Goal: Task Accomplishment & Management: Complete application form

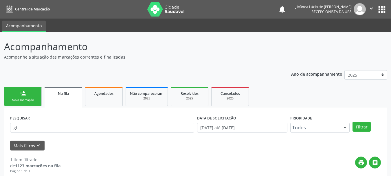
scroll to position [15, 0]
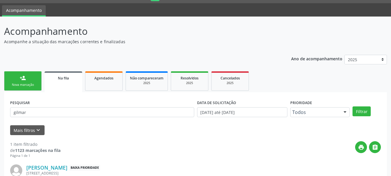
type input "gilmar"
click at [353, 106] on button "Filtrar" at bounding box center [362, 111] width 18 height 10
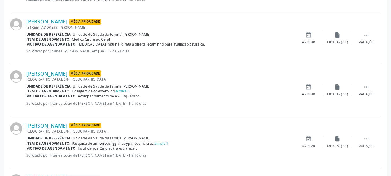
scroll to position [247, 0]
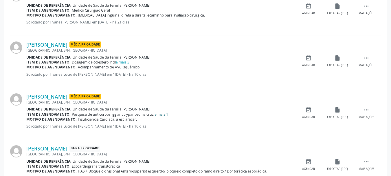
click at [164, 115] on link "e mais 1" at bounding box center [162, 114] width 14 height 5
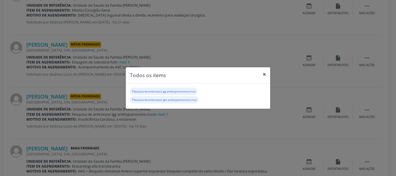
click at [266, 73] on button "×" at bounding box center [264, 74] width 12 height 14
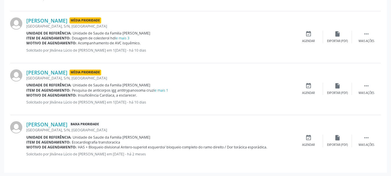
scroll to position [272, 0]
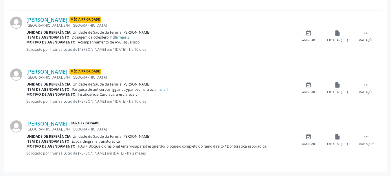
click at [126, 38] on link "e mais 3" at bounding box center [123, 37] width 14 height 5
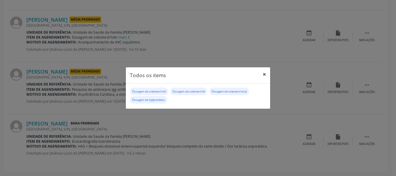
click at [263, 75] on button "×" at bounding box center [264, 74] width 12 height 14
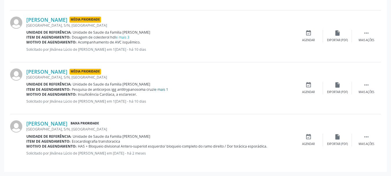
click at [161, 91] on link "e mais 1" at bounding box center [162, 89] width 14 height 5
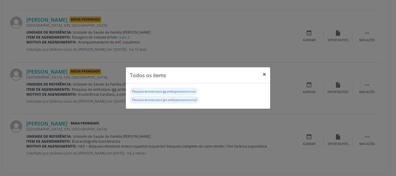
click at [263, 74] on button "×" at bounding box center [264, 74] width 12 height 14
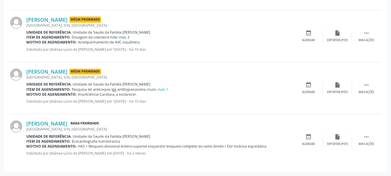
click at [123, 37] on link "e mais 3" at bounding box center [123, 37] width 14 height 5
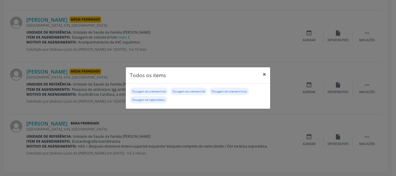
click at [265, 74] on button "×" at bounding box center [264, 74] width 12 height 14
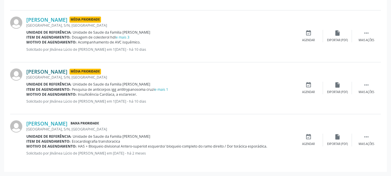
drag, startPoint x: 26, startPoint y: 72, endPoint x: 78, endPoint y: 71, distance: 52.7
click at [78, 71] on div "[PERSON_NAME] Média Prioridade [GEOGRAPHIC_DATA], [GEOGRAPHIC_DATA], [GEOGRAPHI…" at bounding box center [195, 88] width 371 height 52
copy div "[PERSON_NAME]"
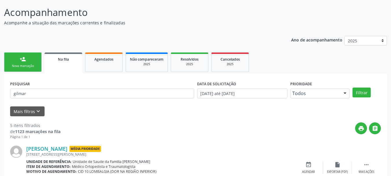
scroll to position [11, 0]
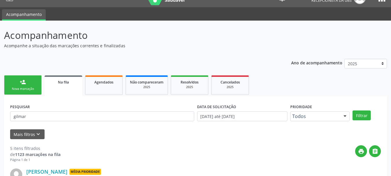
click at [32, 82] on link "person_add Nova marcação" at bounding box center [23, 84] width 38 height 19
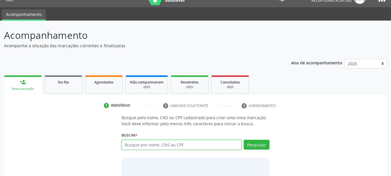
click at [186, 146] on input "text" at bounding box center [182, 145] width 120 height 10
type input "j"
type input "[PERSON_NAME]"
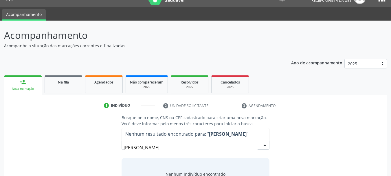
click at [163, 151] on input "[PERSON_NAME]" at bounding box center [191, 148] width 134 height 12
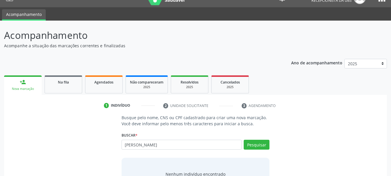
click at [160, 144] on input "[PERSON_NAME]" at bounding box center [182, 145] width 120 height 10
type input "[PERSON_NAME]"
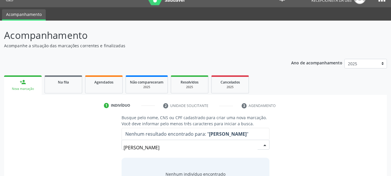
drag, startPoint x: 187, startPoint y: 151, endPoint x: 96, endPoint y: 151, distance: 91.0
click at [96, 151] on div "Busque pelo nome, CNS ou CPF cadastrado para criar uma nova marcação. Você deve…" at bounding box center [195, 158] width 375 height 89
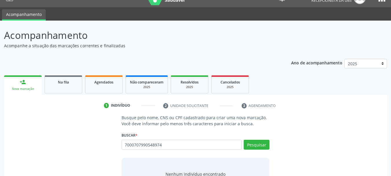
type input "7000707990548974"
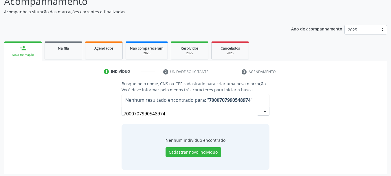
scroll to position [48, 0]
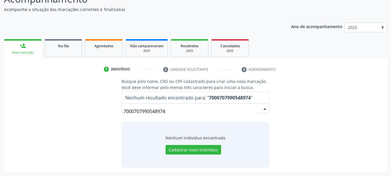
click at [132, 111] on input "7000707990548974" at bounding box center [191, 111] width 134 height 12
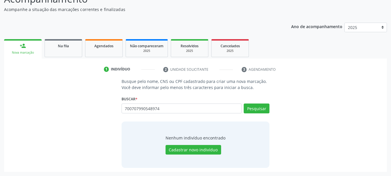
click at [141, 107] on input "700707990548974" at bounding box center [182, 108] width 120 height 10
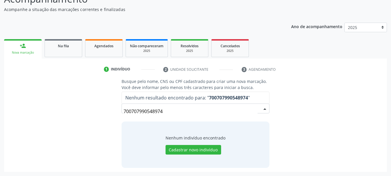
click at [165, 111] on input "700707990548974" at bounding box center [191, 111] width 134 height 12
drag, startPoint x: 165, startPoint y: 111, endPoint x: 156, endPoint y: 112, distance: 10.0
click at [156, 112] on input "700707990548974" at bounding box center [191, 111] width 134 height 12
click at [165, 111] on input "700707990548974" at bounding box center [191, 111] width 134 height 12
drag, startPoint x: 165, startPoint y: 111, endPoint x: 94, endPoint y: 113, distance: 71.0
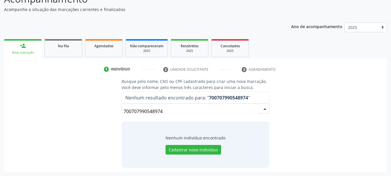
click at [94, 113] on div "Busque pelo nome, CNS ou CPF cadastrado para criar uma nova marcação. Você deve…" at bounding box center [195, 122] width 375 height 89
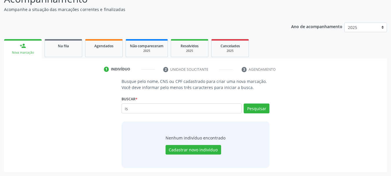
type input "i"
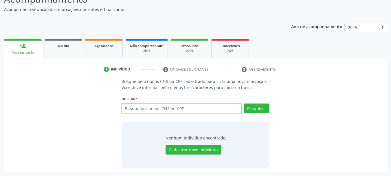
click at [160, 106] on input "text" at bounding box center [182, 108] width 120 height 10
click at [169, 111] on input "text" at bounding box center [182, 108] width 120 height 10
paste input "[PERSON_NAME]"
type input "[PERSON_NAME]"
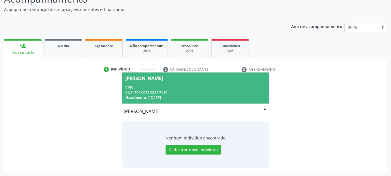
click at [166, 90] on div "CPF: --" at bounding box center [195, 87] width 141 height 5
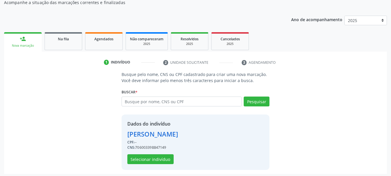
scroll to position [56, 0]
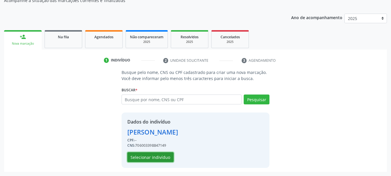
click at [160, 156] on button "Selecionar indivíduo" at bounding box center [150, 157] width 46 height 10
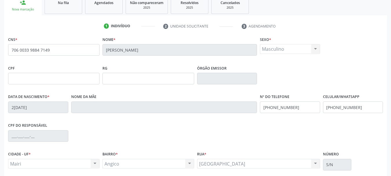
scroll to position [138, 0]
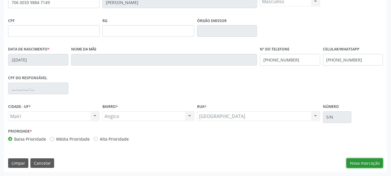
click at [368, 167] on button "Nova marcação" at bounding box center [365, 163] width 36 height 10
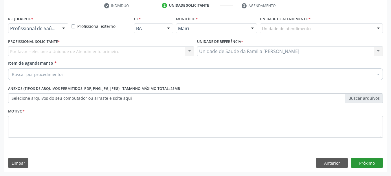
scroll to position [111, 0]
click at [315, 25] on div "Unidade de atendimento" at bounding box center [321, 28] width 123 height 10
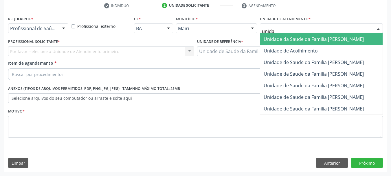
type input "unidad"
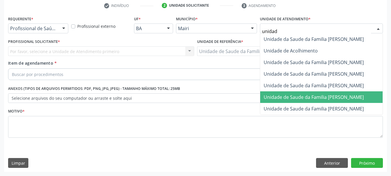
click at [338, 98] on span "Unidade de Saude da Familia [PERSON_NAME]" at bounding box center [314, 97] width 100 height 6
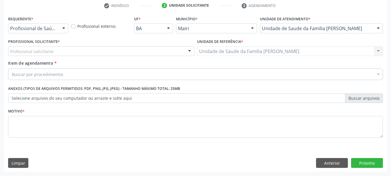
click at [66, 54] on div "Profissional solicitante" at bounding box center [101, 51] width 186 height 10
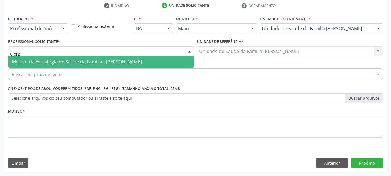
type input "victor"
click at [72, 65] on span "Médico da Estratégia de Saúde da Família - [PERSON_NAME]" at bounding box center [101, 62] width 186 height 12
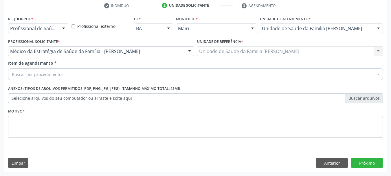
click at [72, 76] on div "Buscar por procedimentos" at bounding box center [195, 74] width 375 height 12
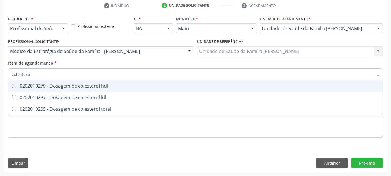
type input "colesterol"
click at [115, 85] on div "0202010279 - Dosagem de colesterol hdl" at bounding box center [196, 85] width 368 height 5
checkbox hdl "true"
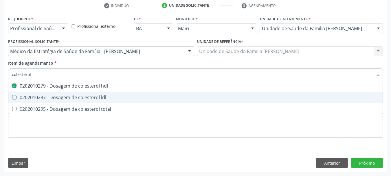
click at [113, 101] on span "0202010287 - Dosagem de colesterol ldl" at bounding box center [195, 98] width 375 height 12
checkbox ldl "true"
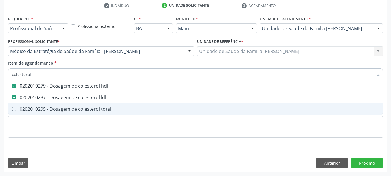
click at [114, 110] on div "0202010295 - Dosagem de colesterol total" at bounding box center [196, 109] width 368 height 5
checkbox total "true"
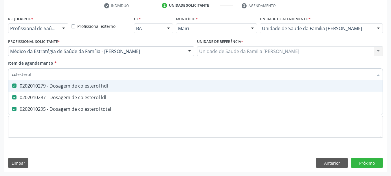
drag, startPoint x: 33, startPoint y: 74, endPoint x: 0, endPoint y: 79, distance: 33.1
click at [0, 79] on div "Acompanhamento Acompanhe a situação das marcações correntes e finalizadas Relat…" at bounding box center [195, 48] width 391 height 255
type input "c"
checkbox hdl "false"
checkbox ldl "false"
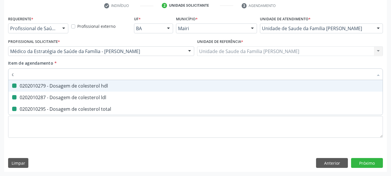
checkbox total "false"
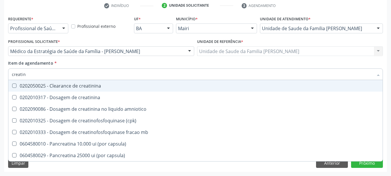
type input "creatini"
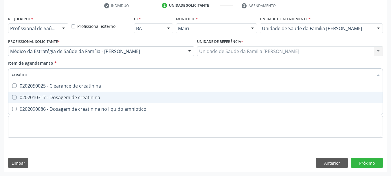
click at [39, 99] on div "0202010317 - Dosagem de creatinina" at bounding box center [196, 97] width 368 height 5
checkbox creatinina "true"
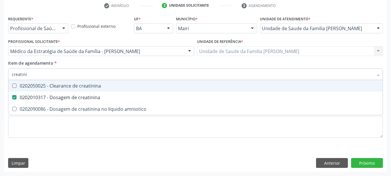
click at [0, 83] on div "Acompanhamento Acompanhe a situação das marcações correntes e finalizadas Relat…" at bounding box center [195, 48] width 391 height 255
type input "po"
checkbox creatinina "false"
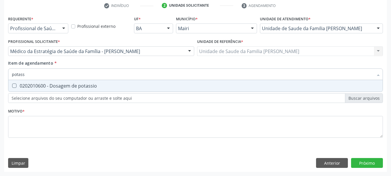
type input "potassi"
click at [28, 85] on div "0202010600 - Dosagem de potassio" at bounding box center [196, 85] width 368 height 5
checkbox potassio "true"
drag, startPoint x: 33, startPoint y: 76, endPoint x: 0, endPoint y: 84, distance: 34.0
click at [0, 84] on div "Acompanhamento Acompanhe a situação das marcações correntes e finalizadas Relat…" at bounding box center [195, 48] width 391 height 255
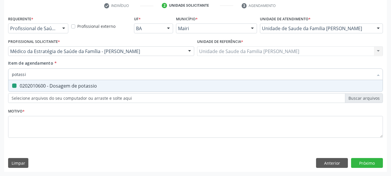
type input "t"
checkbox potassio "false"
type input "triglice"
click at [26, 86] on div "0202010678 - Dosagem de triglicerideos" at bounding box center [196, 85] width 368 height 5
checkbox triglicerideos "true"
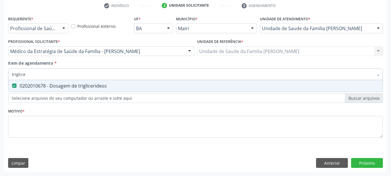
drag, startPoint x: 31, startPoint y: 77, endPoint x: 0, endPoint y: 81, distance: 31.6
click at [0, 81] on div "Acompanhamento Acompanhe a situação das marcações correntes e finalizadas Relat…" at bounding box center [195, 48] width 391 height 255
checkbox triglicerideos "false"
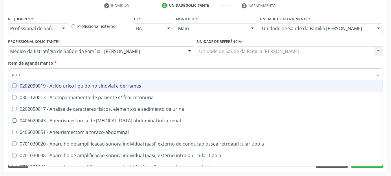
type input "urina"
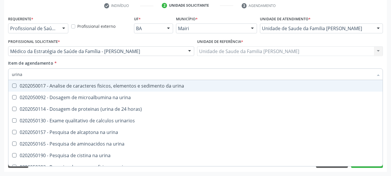
click at [13, 87] on urina at bounding box center [14, 85] width 4 height 4
click at [12, 87] on urina "checkbox" at bounding box center [10, 86] width 4 height 4
checkbox urina "true"
drag, startPoint x: 24, startPoint y: 78, endPoint x: 0, endPoint y: 82, distance: 24.0
click at [0, 82] on div "Acompanhamento Acompanhe a situação das marcações correntes e finalizadas Relat…" at bounding box center [195, 48] width 391 height 255
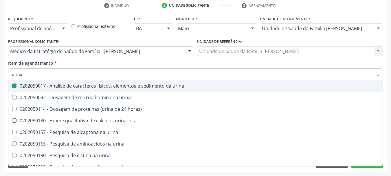
type input "g"
checkbox urina "false"
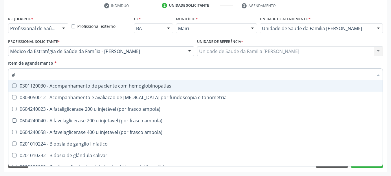
type input "gli"
checkbox globular "true"
type input "glic"
checkbox \(confirmatorio\) "true"
checkbox globular "false"
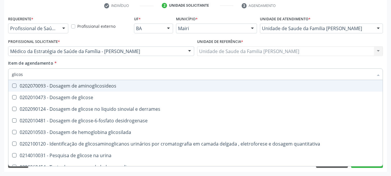
type input "glicose"
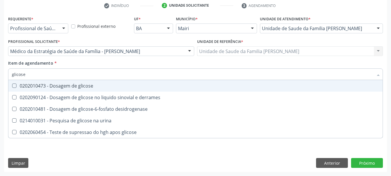
click at [20, 86] on div "0202010473 - Dosagem de glicose" at bounding box center [196, 85] width 368 height 5
checkbox glicose "true"
drag, startPoint x: 29, startPoint y: 76, endPoint x: 0, endPoint y: 78, distance: 28.7
click at [0, 78] on div "Acompanhamento Acompanhe a situação das marcações correntes e finalizadas Relat…" at bounding box center [195, 48] width 391 height 255
type input "g"
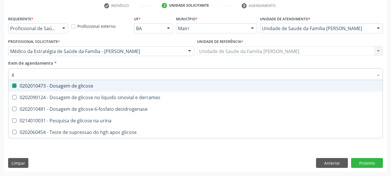
checkbox glicose "false"
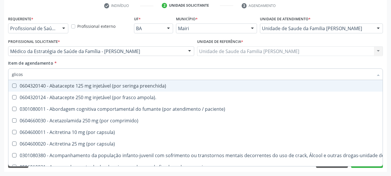
type input "glicosi"
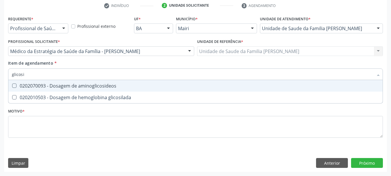
checkbox glicosilada "false"
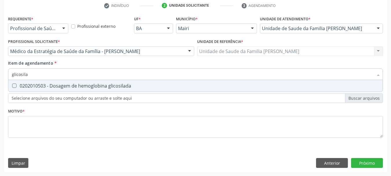
type input "glicosilad"
click at [19, 89] on span "0202010503 - Dosagem de hemoglobina glicosilada" at bounding box center [195, 86] width 375 height 12
checkbox glicosilada "true"
drag, startPoint x: 37, startPoint y: 75, endPoint x: 0, endPoint y: 81, distance: 37.4
click at [0, 81] on div "Acompanhamento Acompanhe a situação das marcações correntes e finalizadas Relat…" at bounding box center [195, 48] width 391 height 255
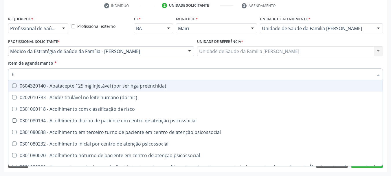
type input "he"
checkbox genético "true"
checkbox hdl "false"
checkbox glicosilada "false"
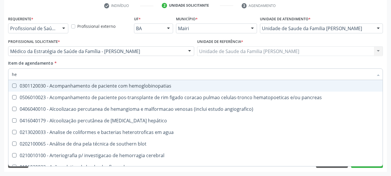
type input "hem"
checkbox radiosotopos\) "true"
checkbox glicosilada "false"
type input "hemo"
checkbox fase "true"
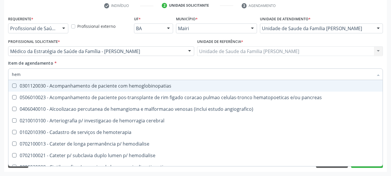
checkbox glicosilada "false"
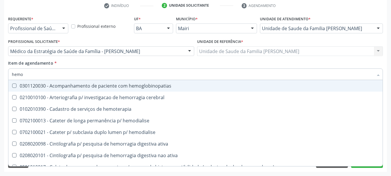
type input "hemog"
checkbox tardio\) "true"
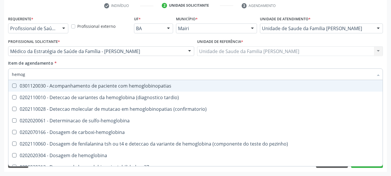
type input "hemogr"
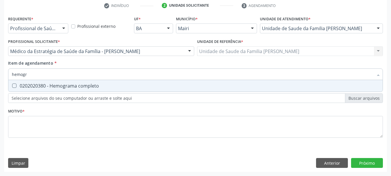
click at [25, 90] on span "0202020380 - Hemograma completo" at bounding box center [195, 86] width 375 height 12
checkbox completo "true"
drag, startPoint x: 36, startPoint y: 75, endPoint x: 0, endPoint y: 81, distance: 36.1
click at [0, 81] on div "Acompanhamento Acompanhe a situação das marcações correntes e finalizadas Relat…" at bounding box center [195, 48] width 391 height 255
type input "ur"
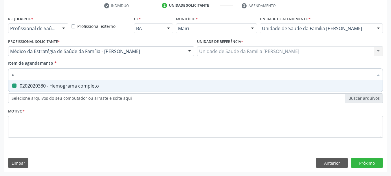
checkbox completo "false"
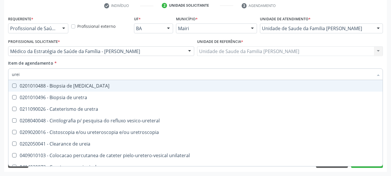
type input "ureia"
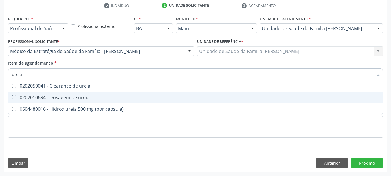
click at [22, 99] on div "0202010694 - Dosagem de ureia" at bounding box center [196, 97] width 368 height 5
checkbox ureia "true"
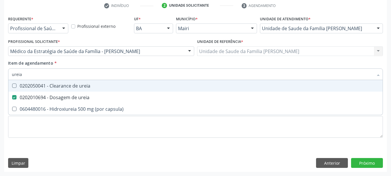
drag, startPoint x: 26, startPoint y: 77, endPoint x: 8, endPoint y: 81, distance: 18.6
click at [8, 81] on div "Item de agendamento * ureia Desfazer seleção 0202050041 - Clearance de ureia 02…" at bounding box center [196, 71] width 378 height 22
type input "tg"
checkbox ureia "false"
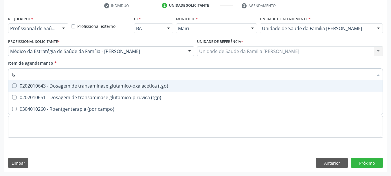
type input "tgo"
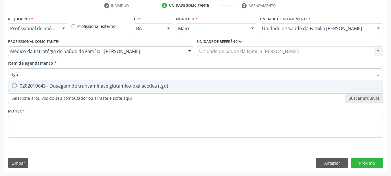
click at [19, 86] on div "0202010643 - Dosagem de transaminase glutamico-oxalacetica (tgo)" at bounding box center [196, 85] width 368 height 5
checkbox \(tgo\) "true"
drag, startPoint x: 27, startPoint y: 74, endPoint x: 0, endPoint y: 76, distance: 27.1
click at [6, 77] on div "Requerente * Profissional de Saúde Profissional de Saúde Paciente Nenhum result…" at bounding box center [195, 92] width 383 height 157
type input "t"
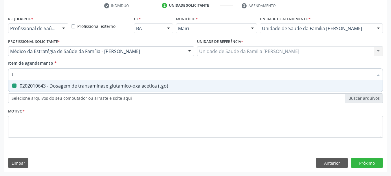
checkbox \(tgo\) "false"
type input "tg"
checkbox \(tgo\) "true"
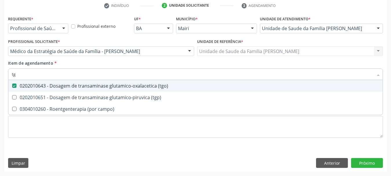
type input "tgp"
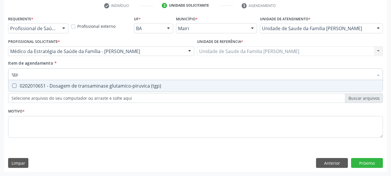
click at [20, 84] on div "0202010651 - Dosagem de transaminase glutamico-piruvica (tgp)" at bounding box center [196, 85] width 368 height 5
checkbox \(tgp\) "true"
drag, startPoint x: 23, startPoint y: 77, endPoint x: 0, endPoint y: 81, distance: 22.8
click at [0, 81] on div "Acompanhamento Acompanhe a situação das marcações correntes e finalizadas Relat…" at bounding box center [195, 48] width 391 height 255
checkbox \(tgp\) "false"
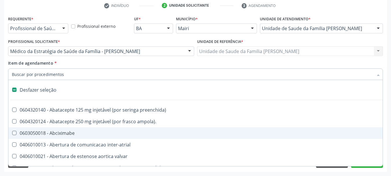
click at [3, 102] on div "Acompanhamento Acompanhe a situação das marcações correntes e finalizadas Relat…" at bounding box center [195, 48] width 391 height 255
checkbox ampola\)\ "true"
checkbox Abciximabe "true"
checkbox inter-atrial "true"
checkbox valvar "true"
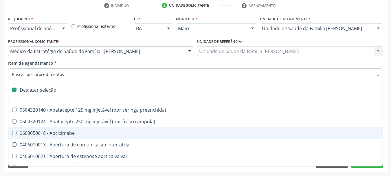
checkbox adolescente\) "true"
checkbox valvar "true"
checkbox adolescente\) "true"
checkbox paciente\) "true"
checkbox dente\) "true"
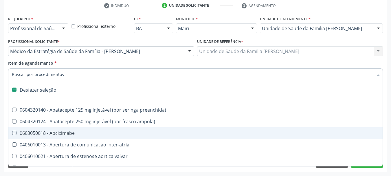
checkbox comprimido\) "true"
checkbox \(dornic\) "true"
checkbox derrames "true"
checkbox capsula\) "true"
checkbox urina "false"
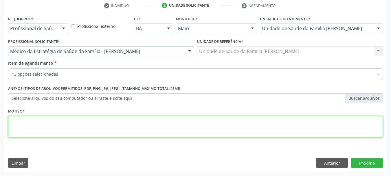
click at [42, 122] on textarea at bounding box center [195, 127] width 375 height 22
type textarea "Rastreio de risco cardiovascular."
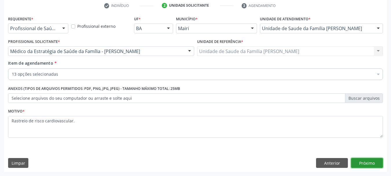
click at [369, 162] on button "Próximo" at bounding box center [367, 163] width 32 height 10
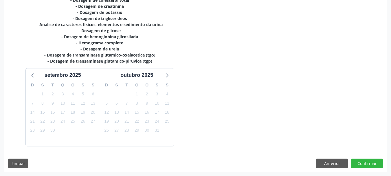
scroll to position [149, 0]
click at [368, 166] on button "Confirmar" at bounding box center [367, 163] width 32 height 10
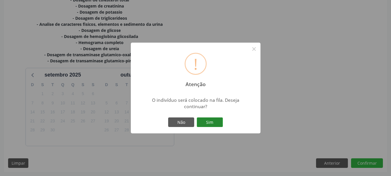
click at [219, 123] on button "Sim" at bounding box center [210, 122] width 26 height 10
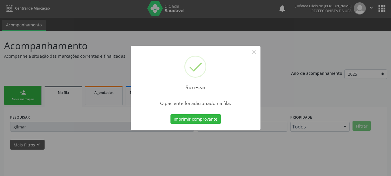
scroll to position [0, 0]
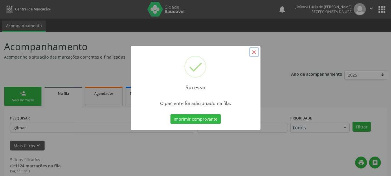
click at [254, 54] on button "×" at bounding box center [254, 52] width 10 height 10
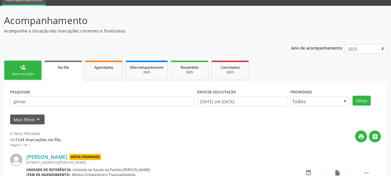
scroll to position [87, 0]
